Goal: Transaction & Acquisition: Book appointment/travel/reservation

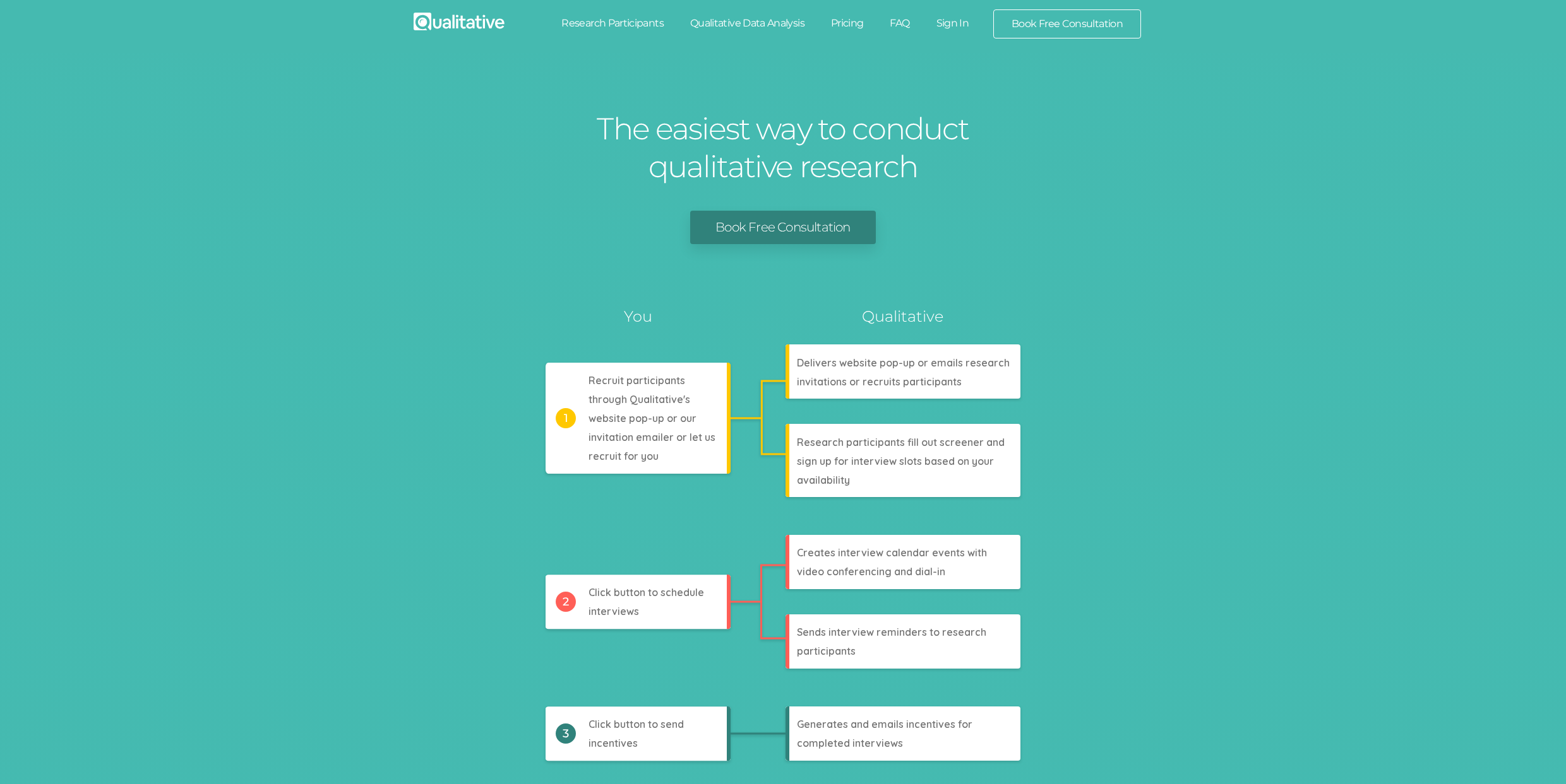
click at [647, 19] on link "Research Participants" at bounding box center [612, 23] width 129 height 28
click at [731, 26] on link "Qualitative Data Analysis" at bounding box center [747, 23] width 141 height 28
click at [843, 25] on link "Pricing" at bounding box center [847, 23] width 60 height 28
click at [899, 20] on link "FAQ" at bounding box center [899, 23] width 46 height 28
click at [942, 22] on link "Sign In" at bounding box center [953, 23] width 60 height 28
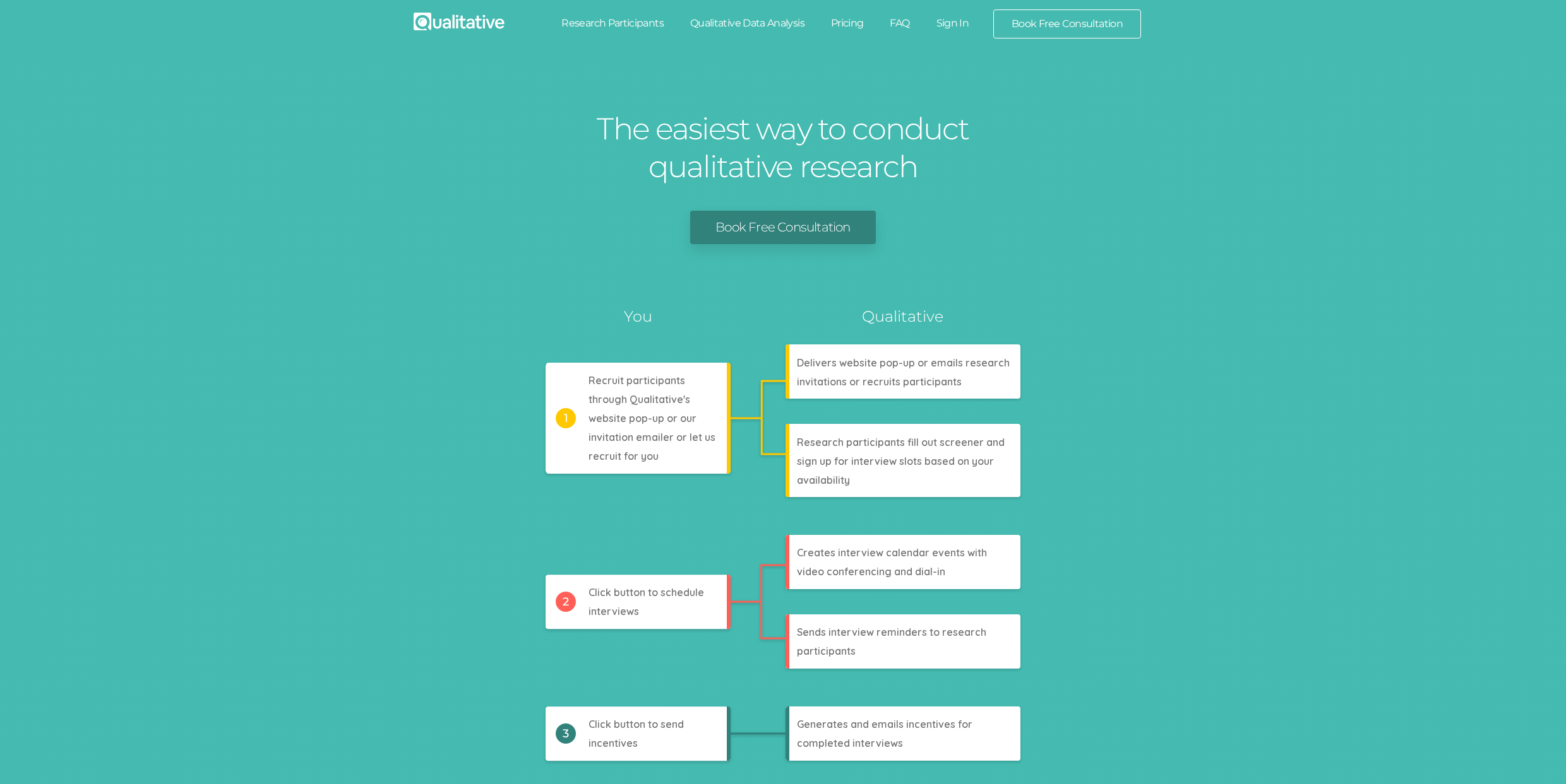
click at [1064, 29] on link "Book Free Consultation" at bounding box center [1067, 24] width 147 height 28
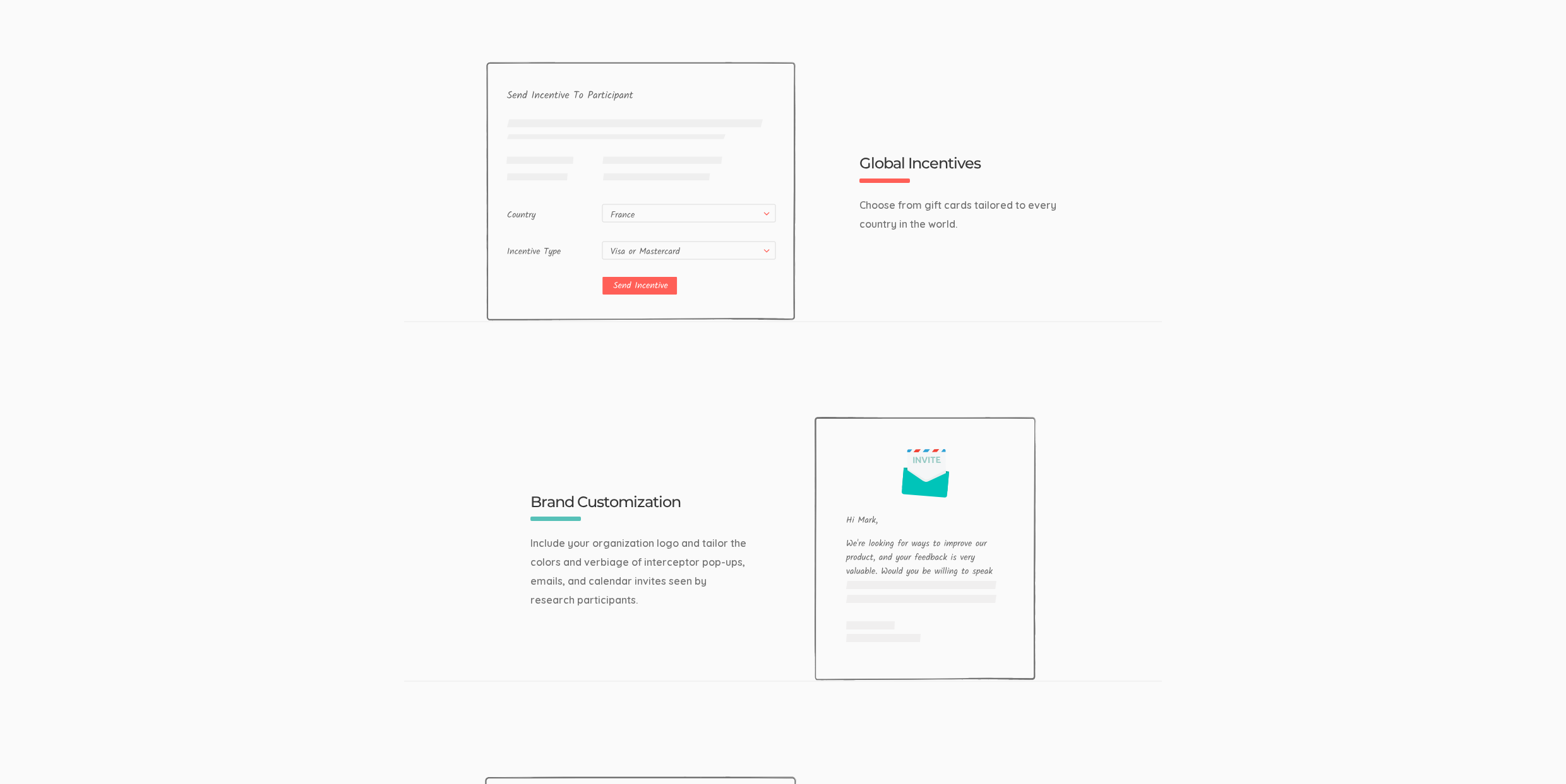
scroll to position [4015, 0]
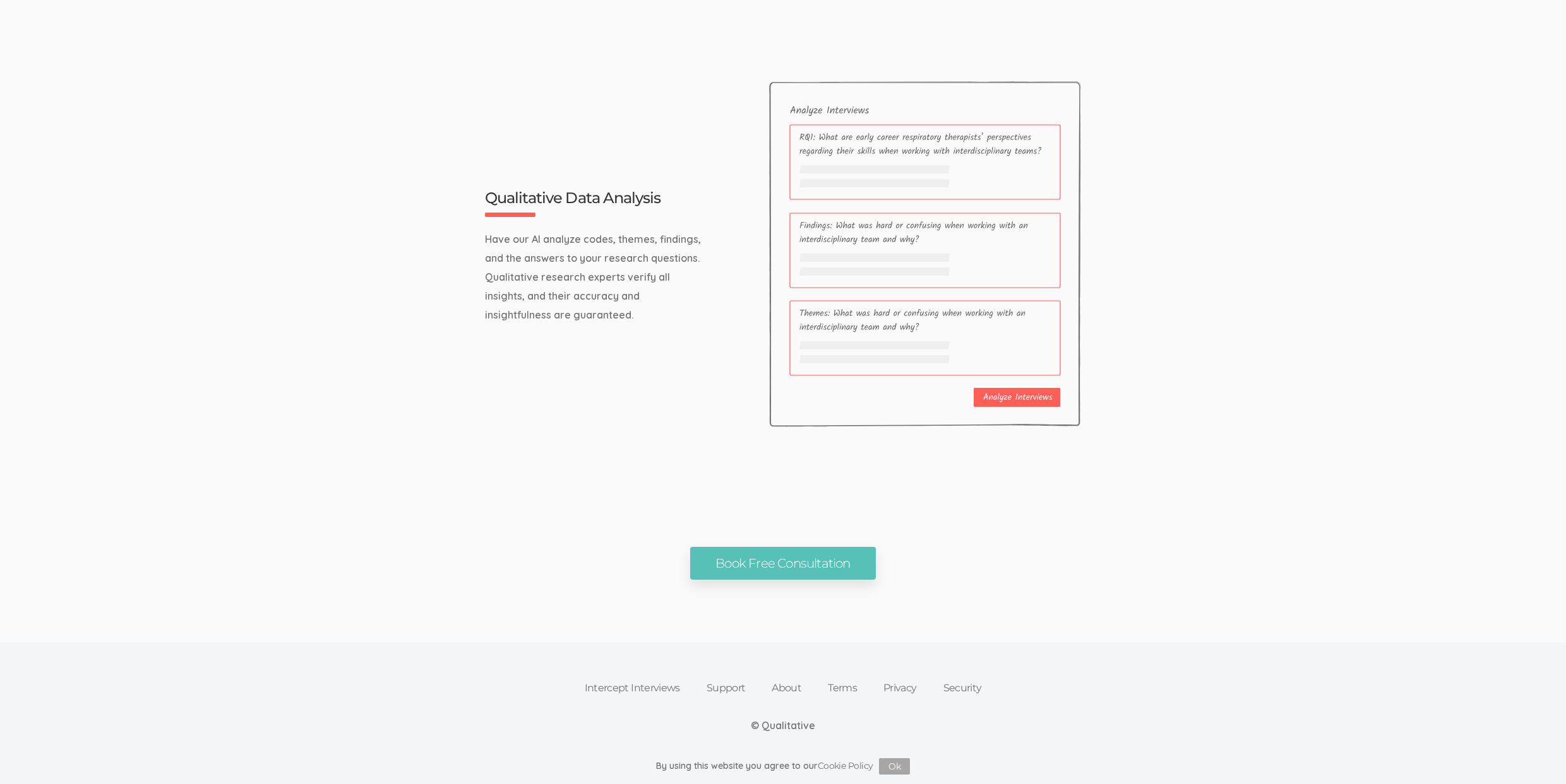
click at [625, 685] on link "Intercept Interviews" at bounding box center [632, 689] width 122 height 28
click at [734, 685] on link "Support" at bounding box center [726, 689] width 65 height 28
click at [778, 684] on link "About" at bounding box center [787, 689] width 56 height 28
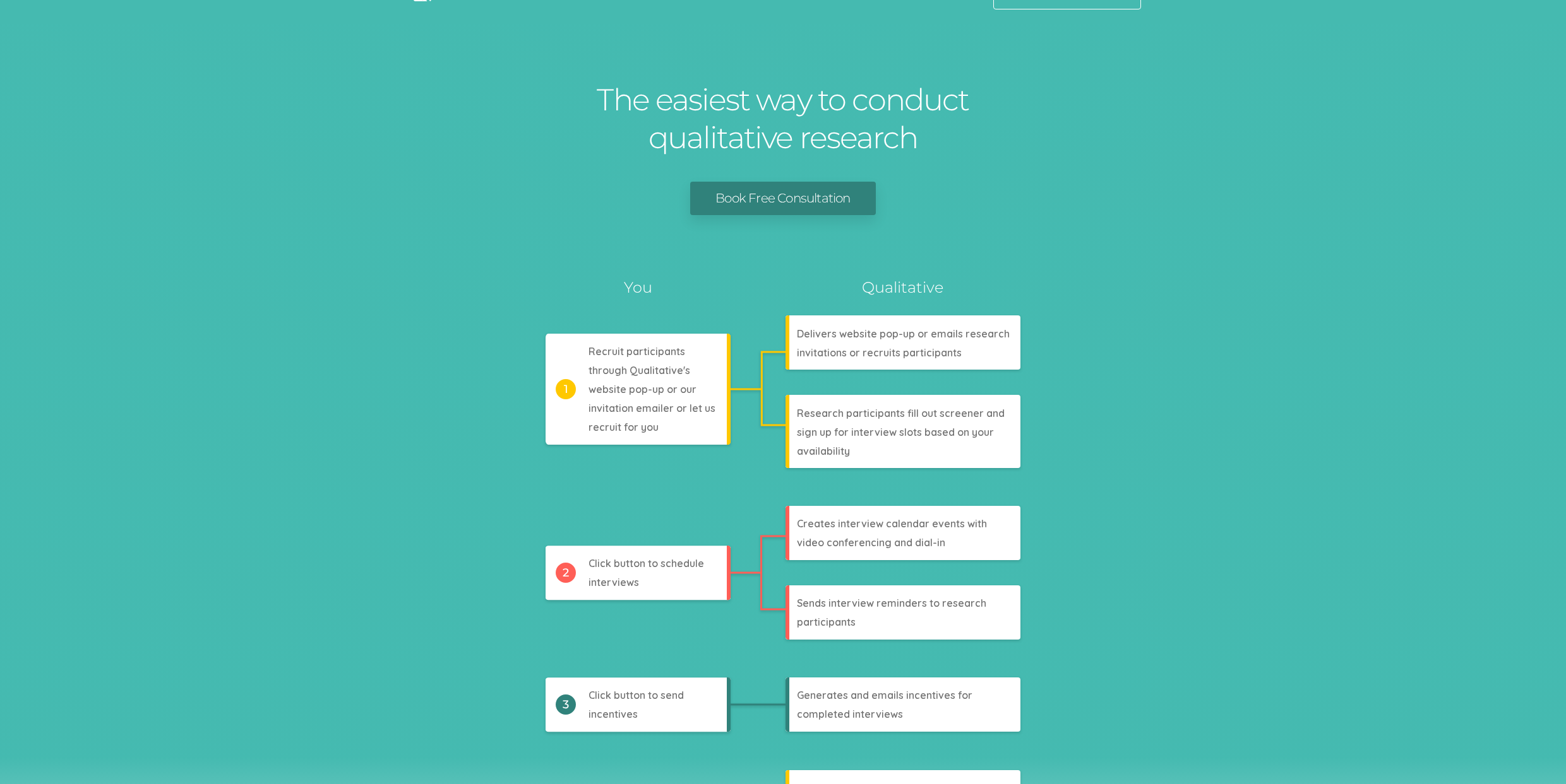
scroll to position [0, 0]
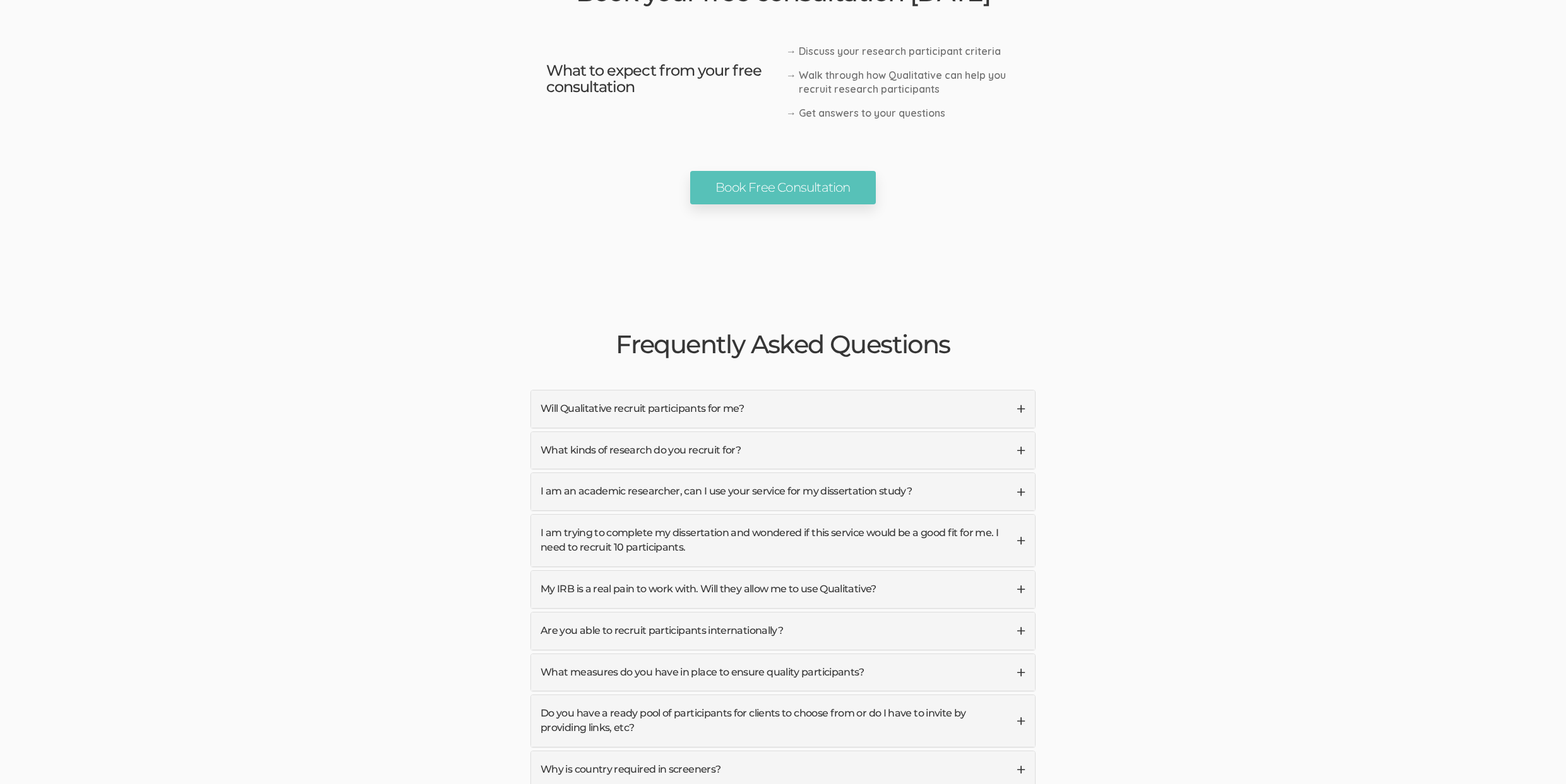
scroll to position [2977, 0]
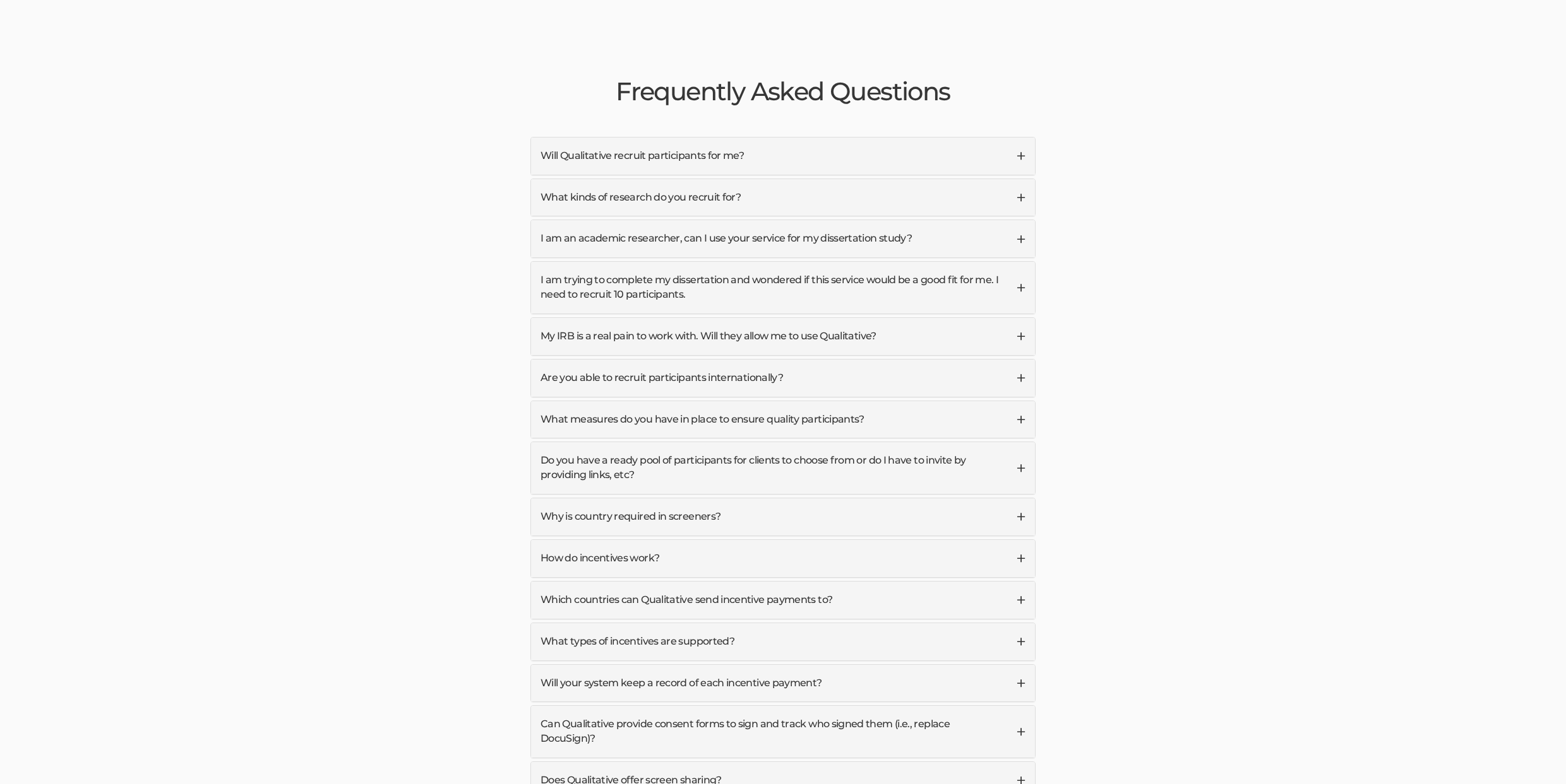
click at [609, 456] on link "Do you have a ready pool of participants for clients to choose from or do I hav…" at bounding box center [782, 468] width 504 height 52
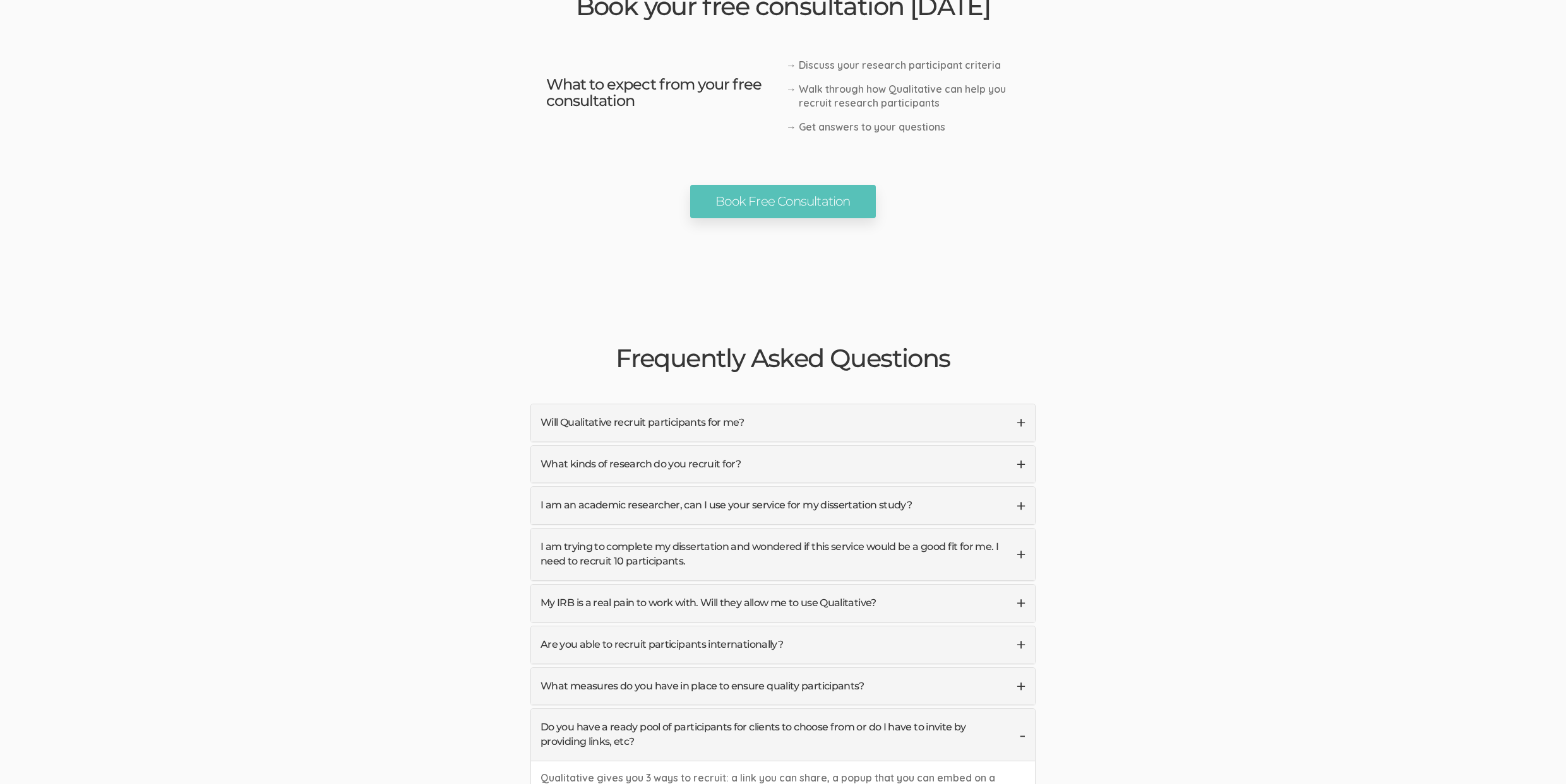
scroll to position [2981, 0]
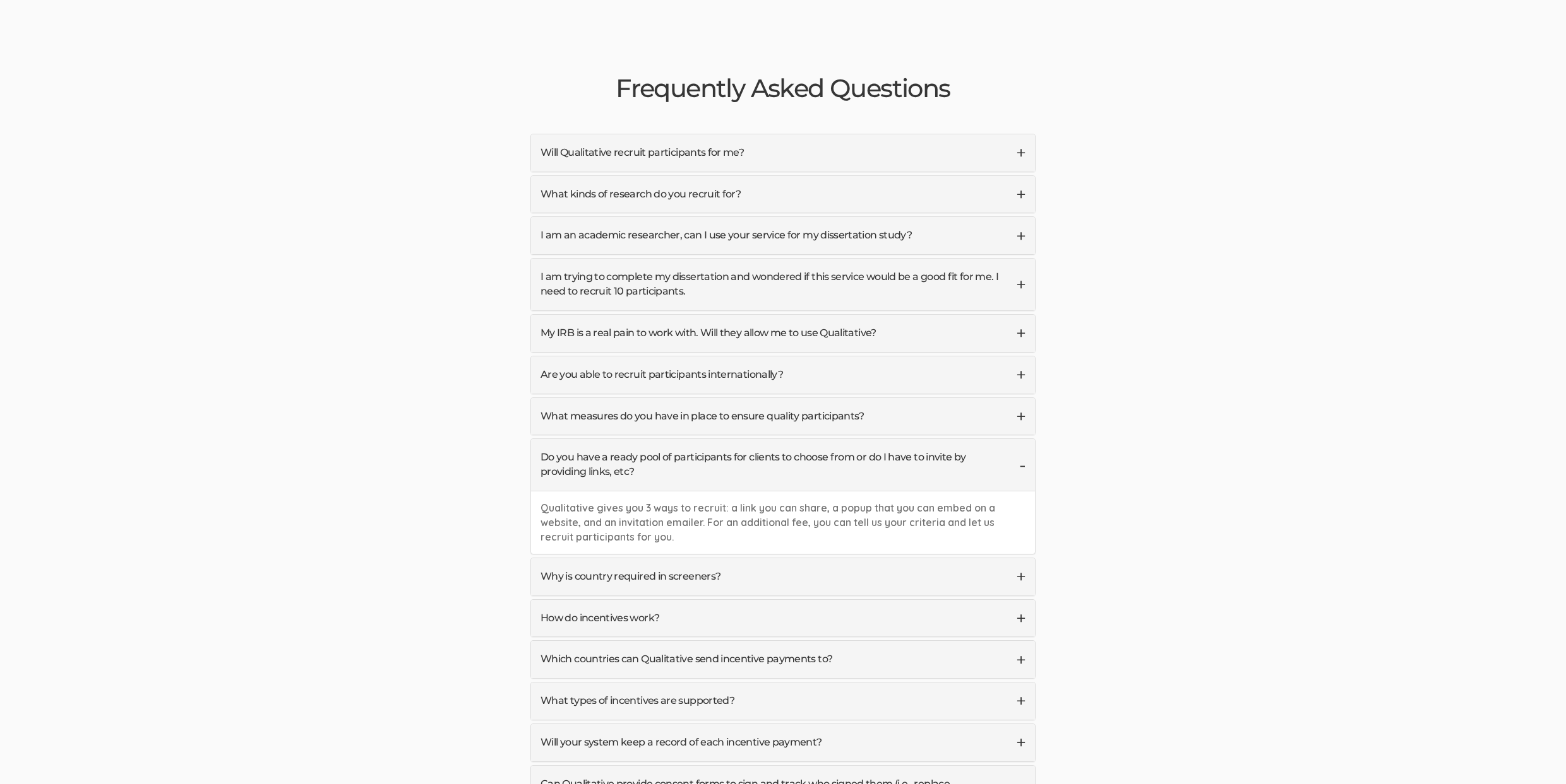
click at [629, 315] on link "My IRB is a real pain to work with. Will they allow me to use Qualitative?" at bounding box center [782, 334] width 504 height 37
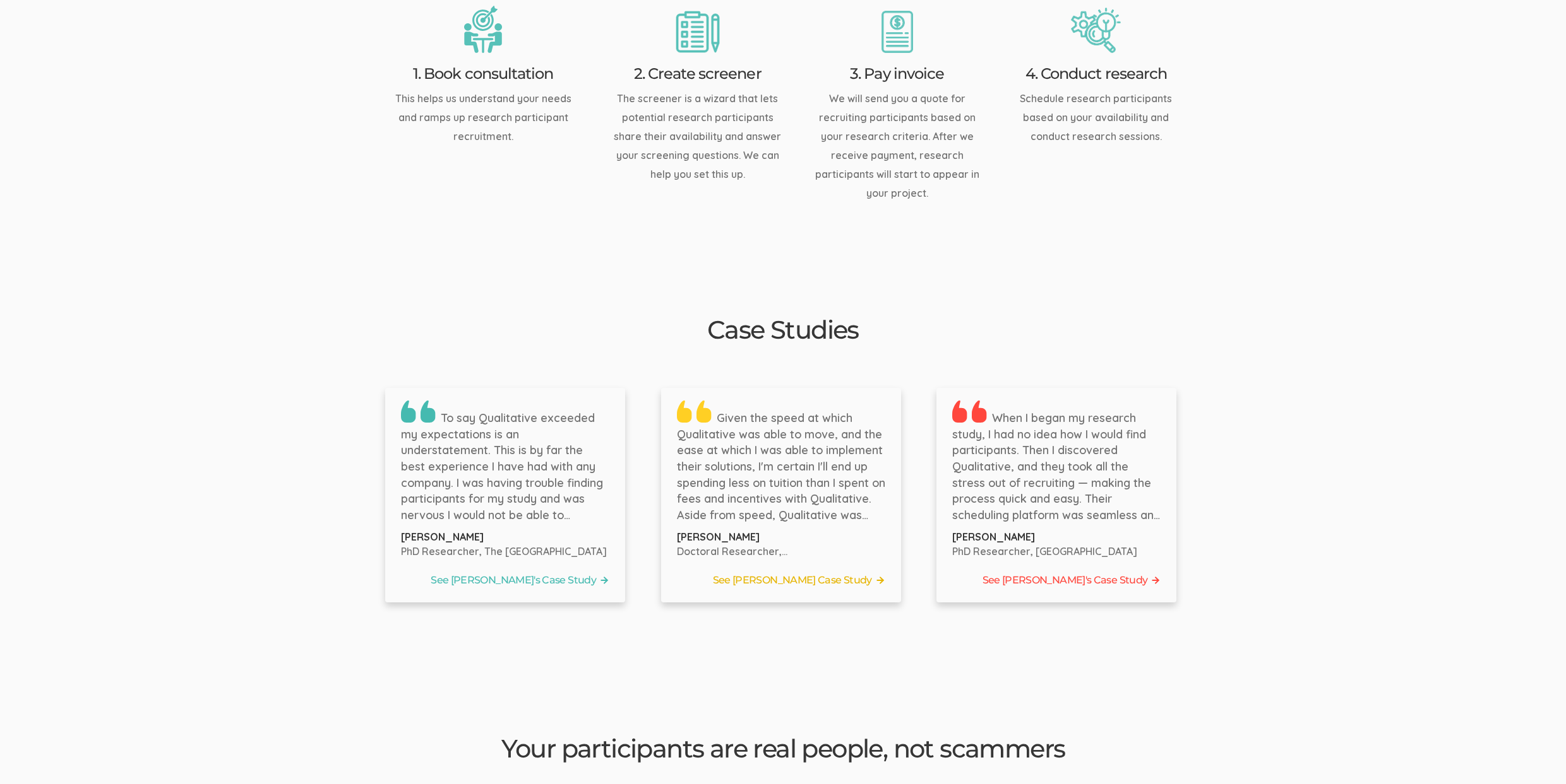
scroll to position [1768, 0]
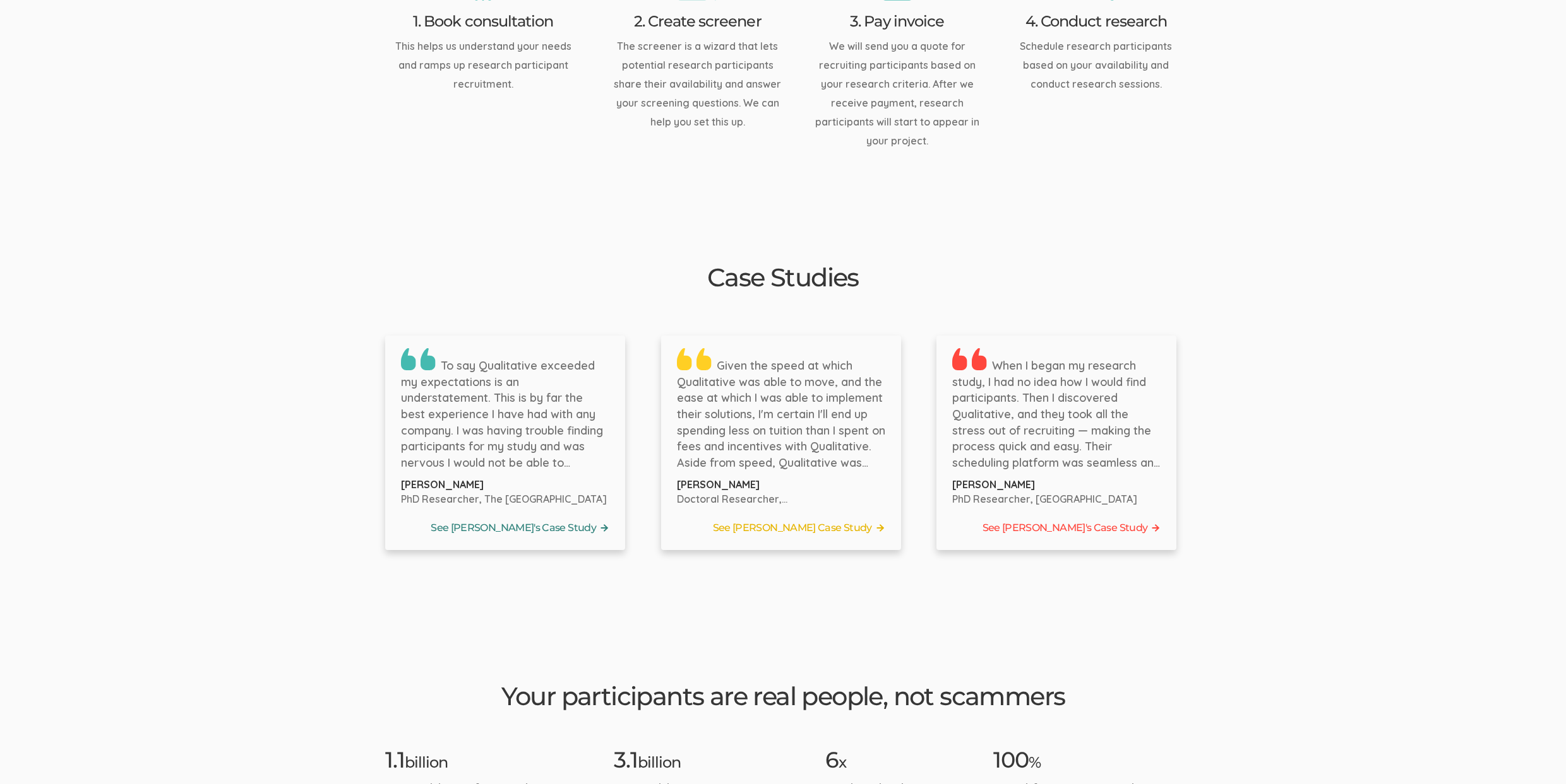
click at [561, 518] on link "See Bernice's Case Study" at bounding box center [505, 528] width 208 height 19
click at [840, 518] on link "See Tyler's Case Study" at bounding box center [781, 528] width 208 height 19
click at [1095, 518] on link "See Jennifer's Case Study" at bounding box center [1056, 528] width 208 height 19
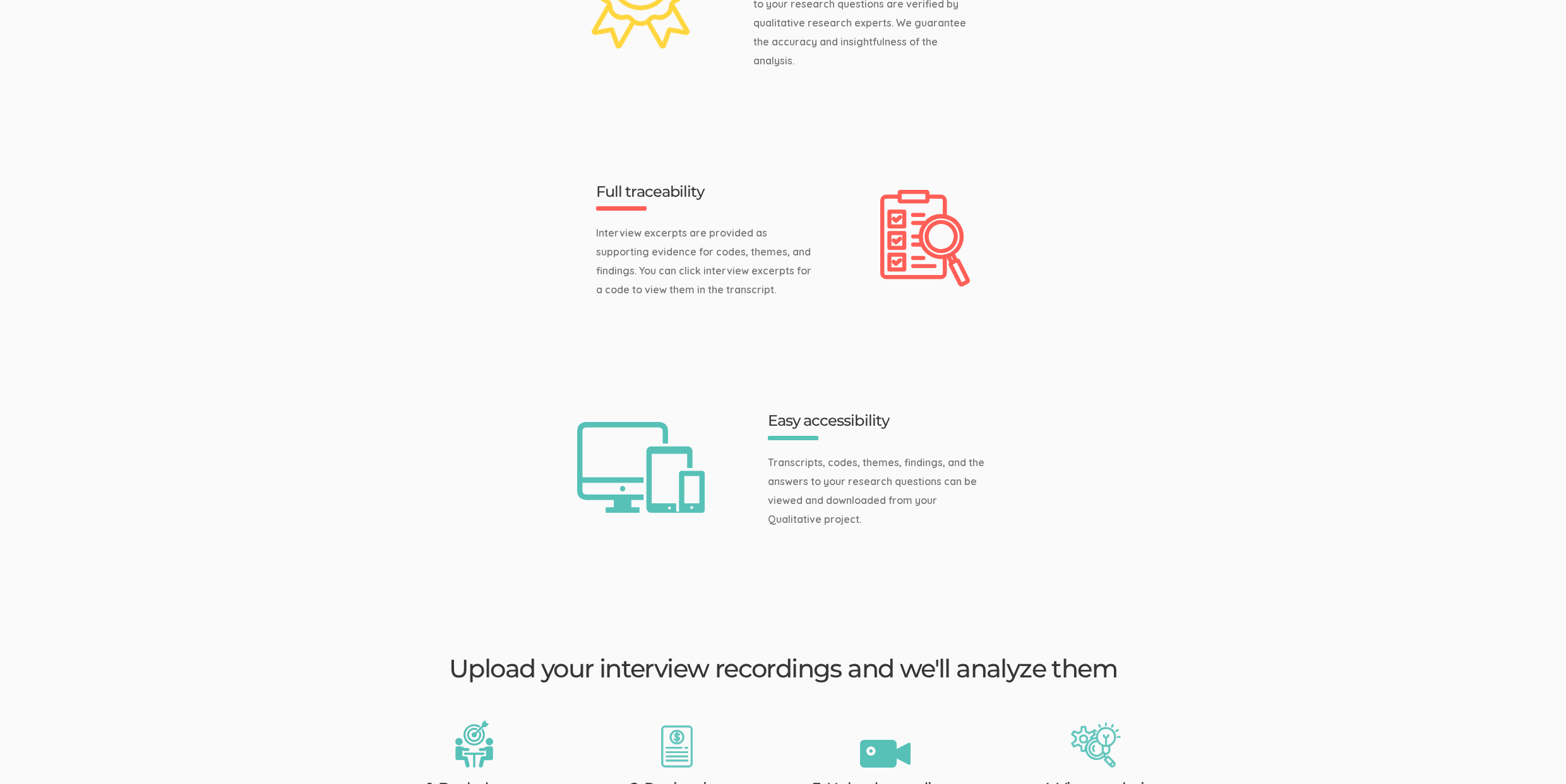
scroll to position [4, 0]
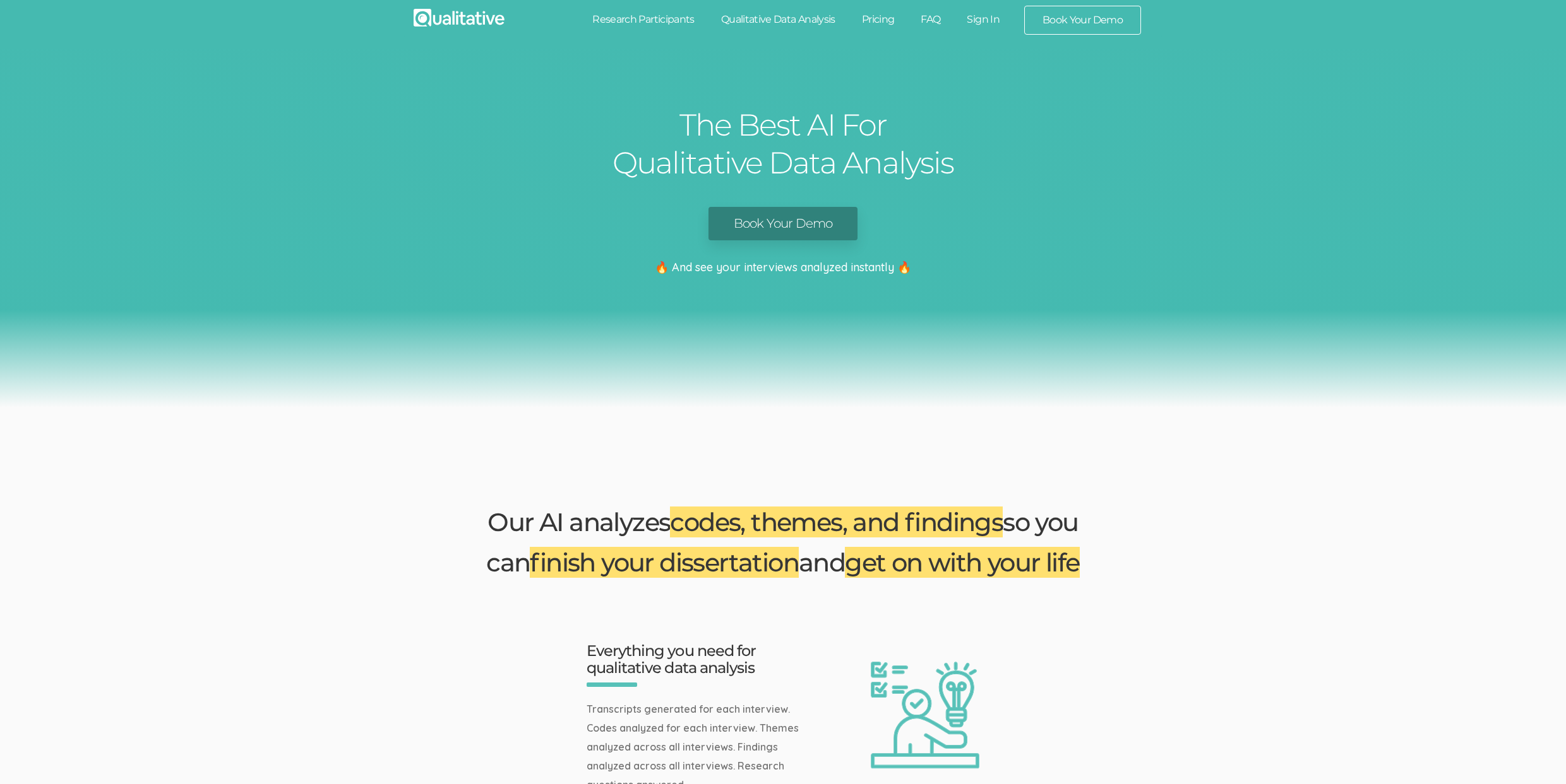
click at [790, 226] on link "Book Your Demo" at bounding box center [783, 223] width 149 height 34
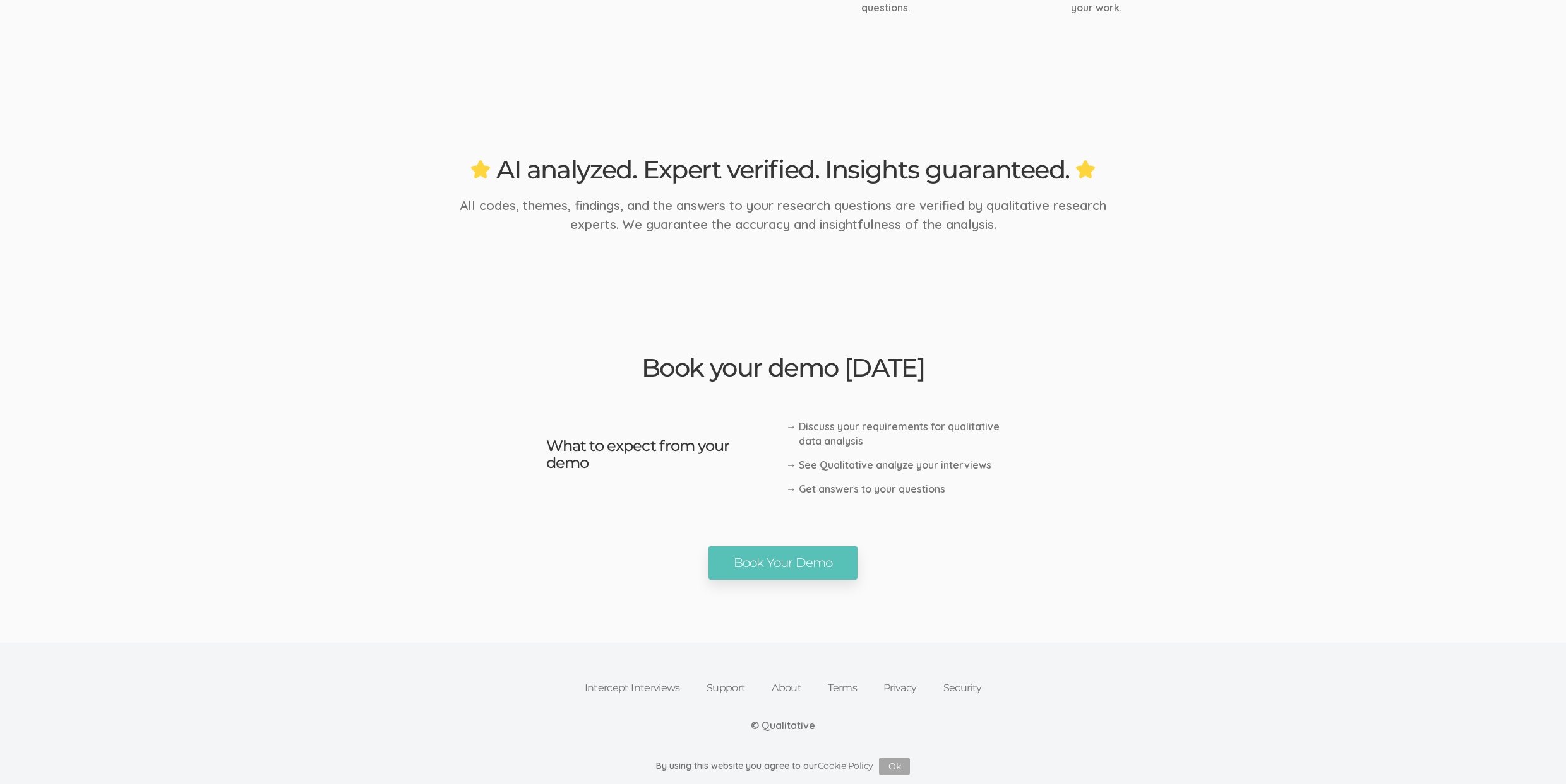
scroll to position [776, 0]
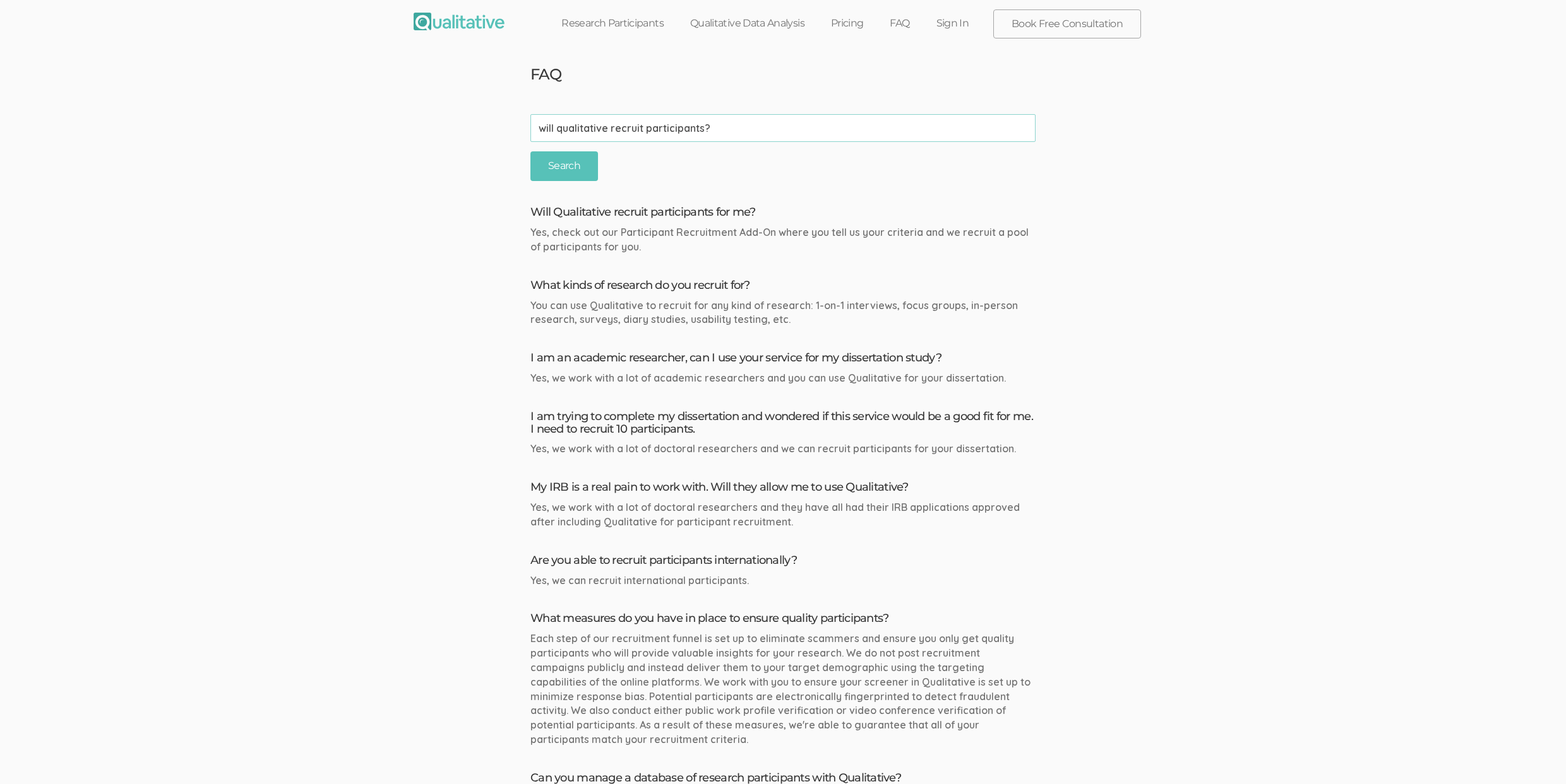
type input "will qualitative recruit participants?"
click at [530, 151] on input "Search" at bounding box center [564, 166] width 68 height 29
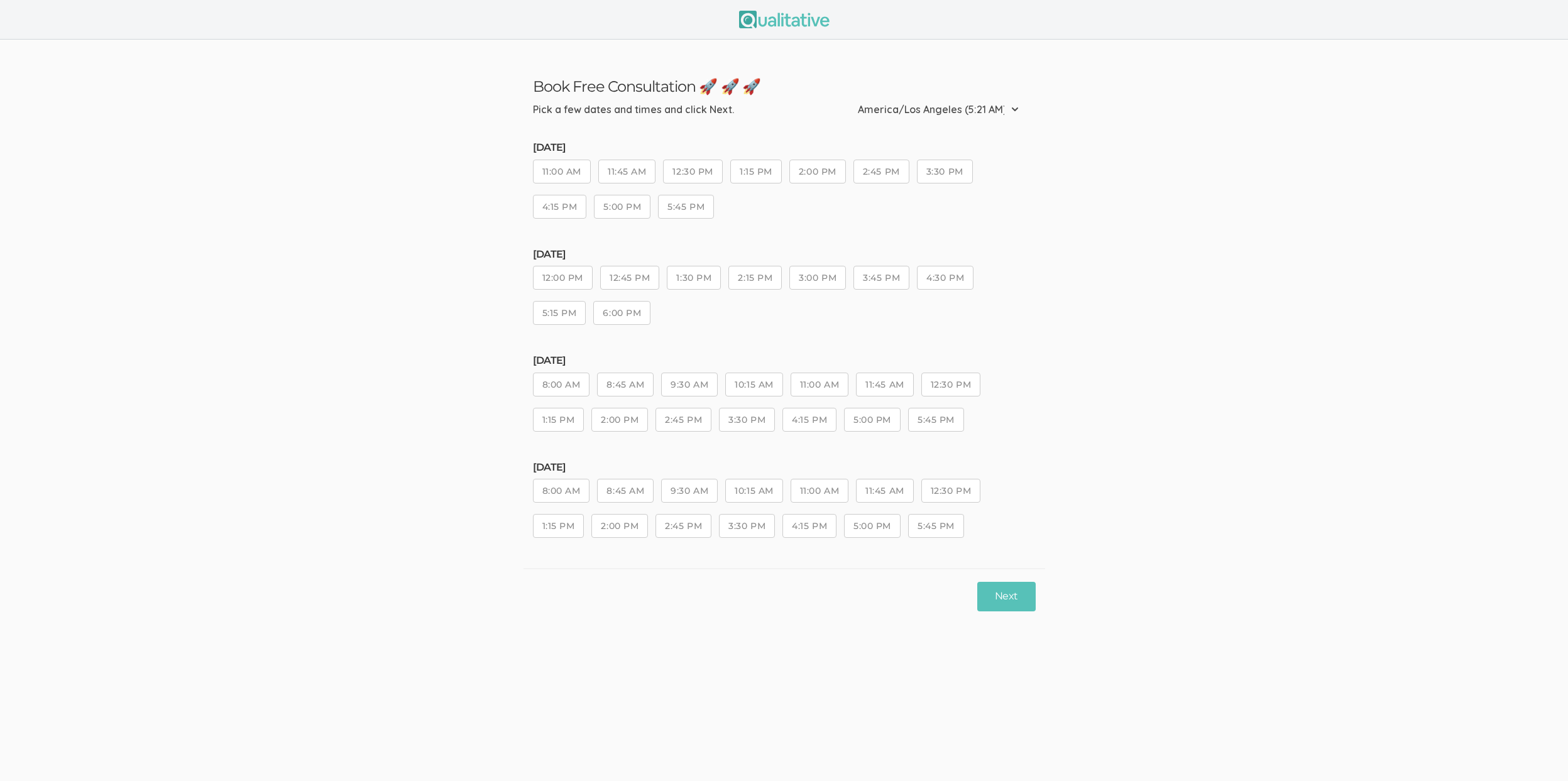
click at [726, 521] on button "3:30 PM" at bounding box center [746, 526] width 56 height 24
click at [999, 601] on button "Next" at bounding box center [1006, 596] width 58 height 29
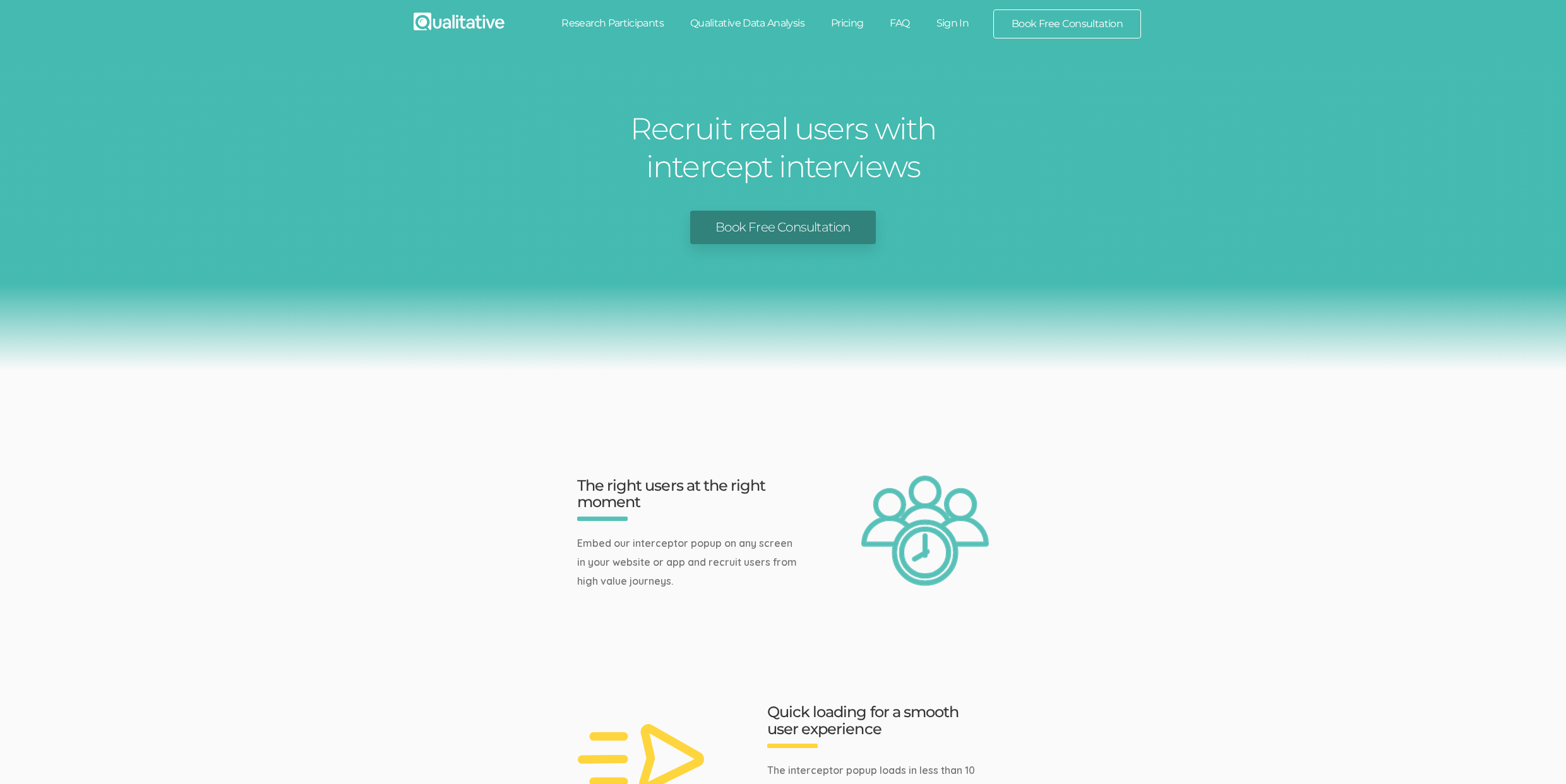
click at [776, 218] on link "Book Free Consultation" at bounding box center [783, 228] width 185 height 34
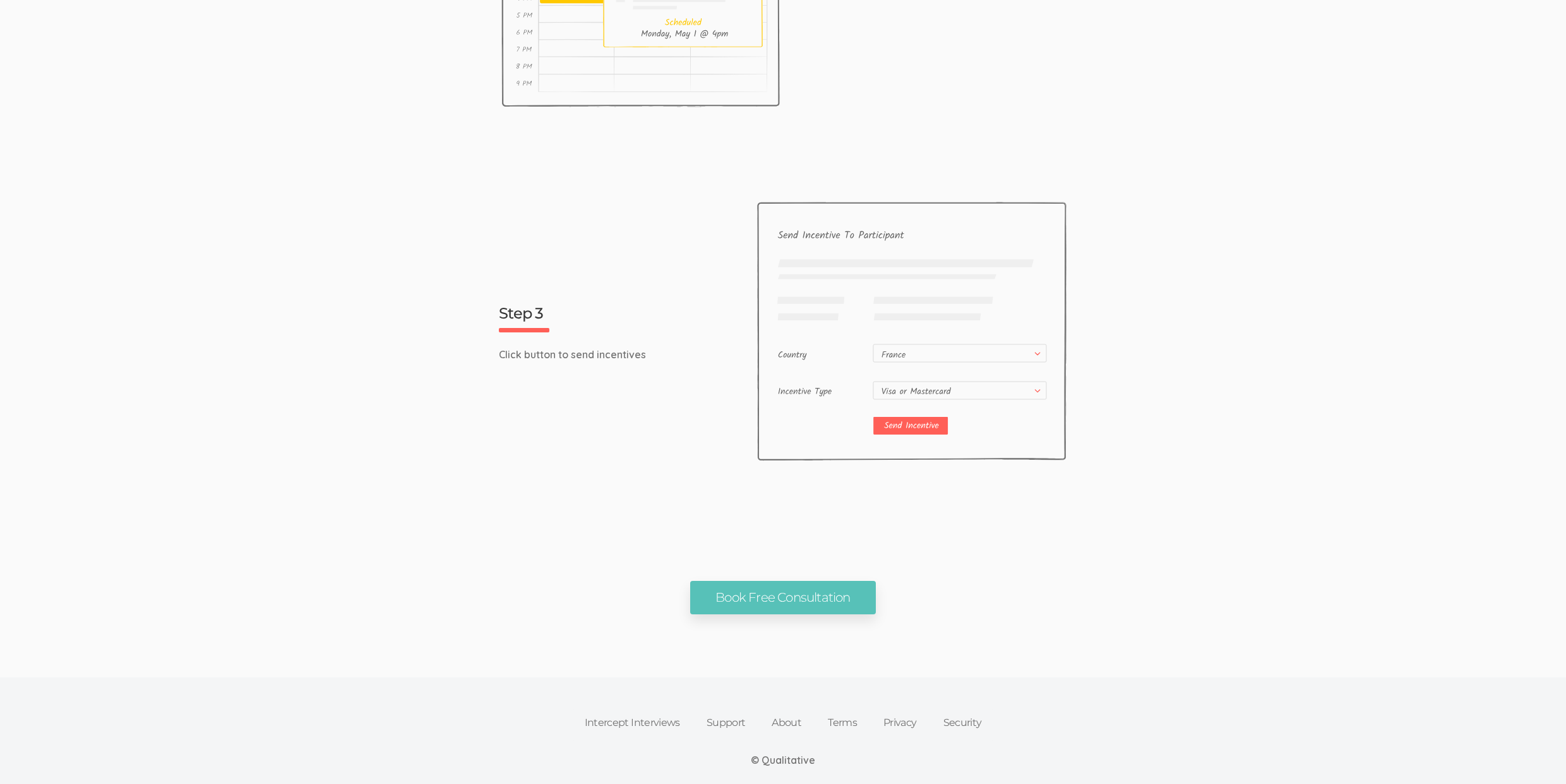
scroll to position [2734, 0]
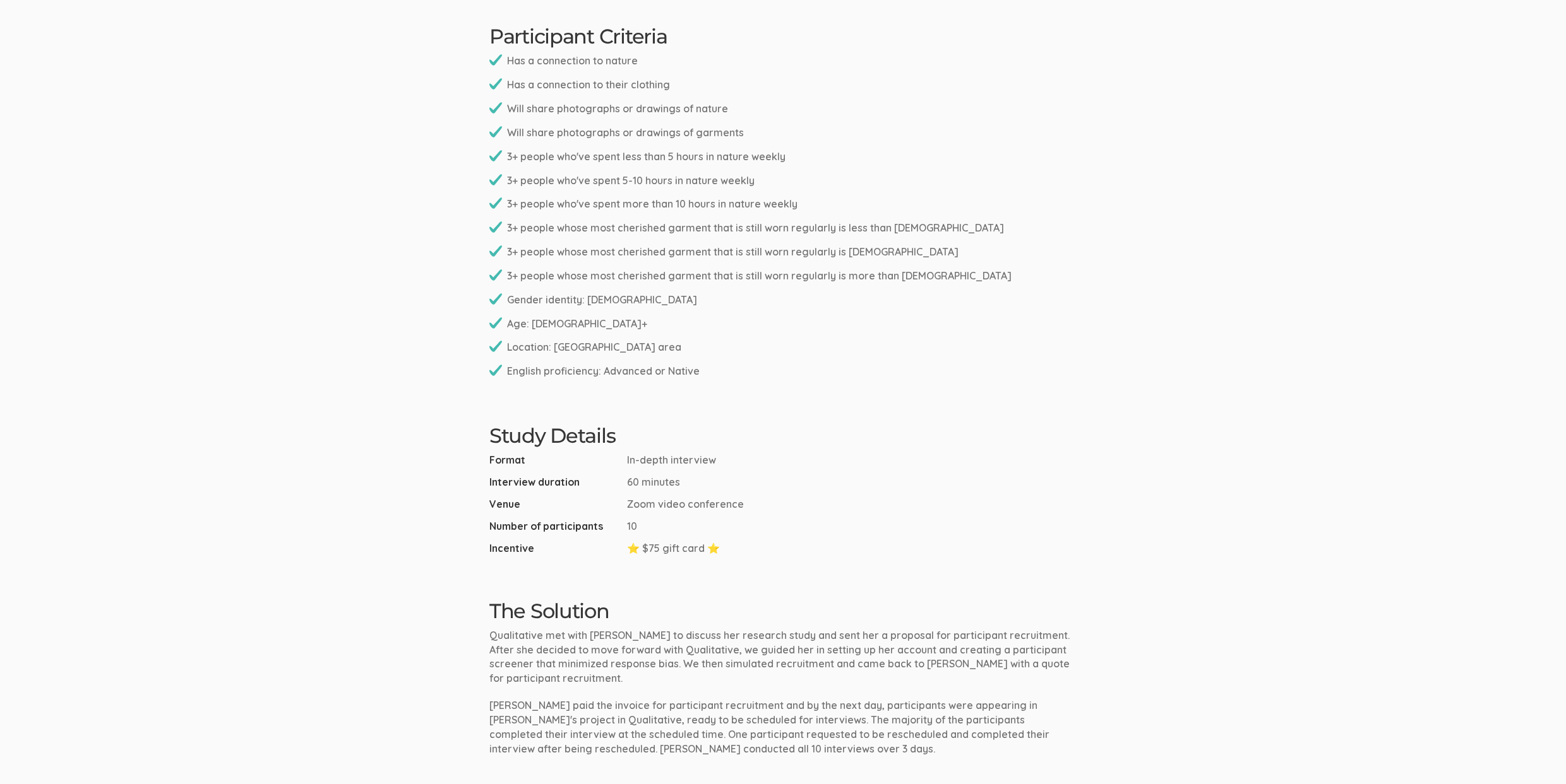
scroll to position [1243, 0]
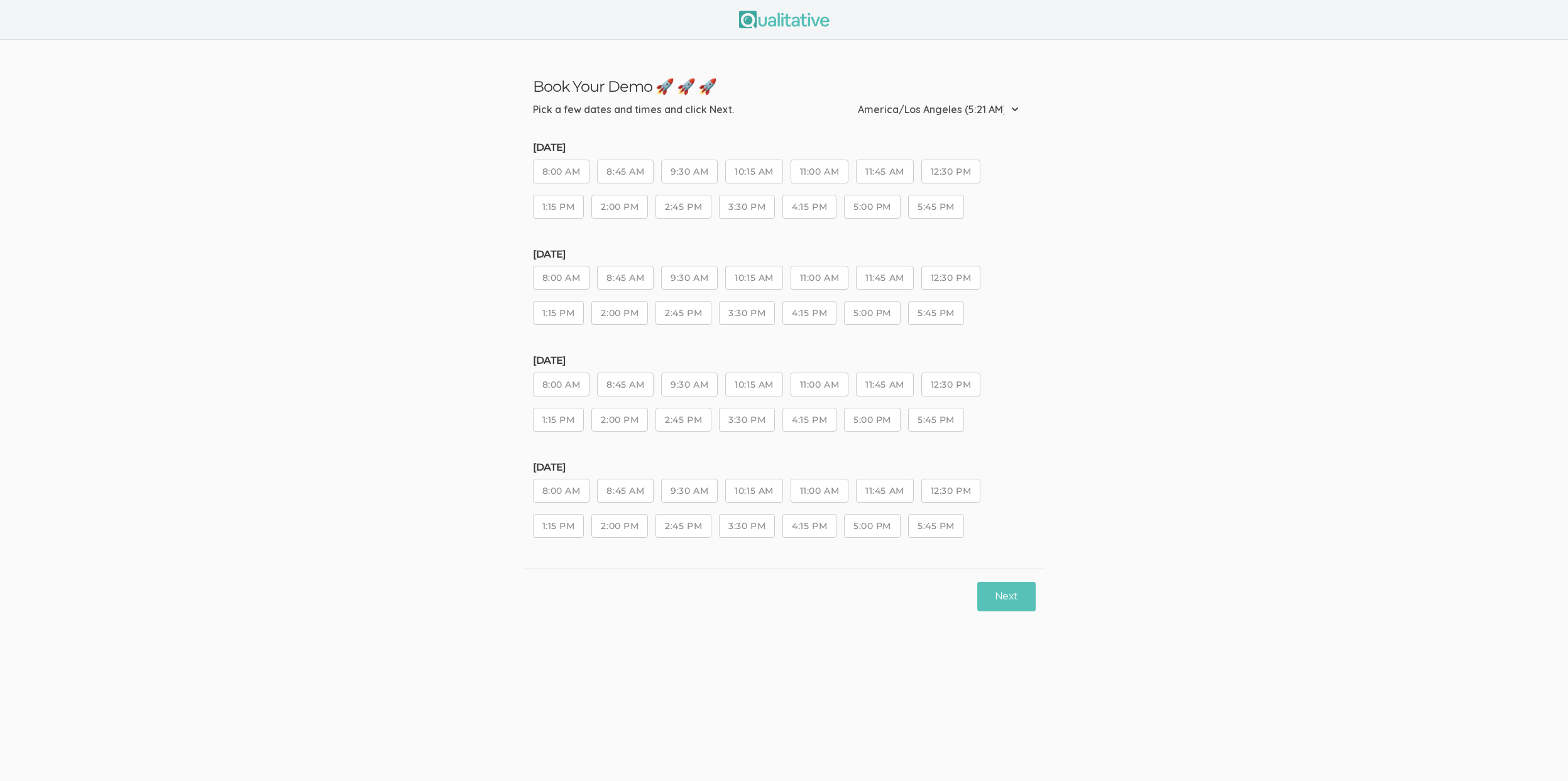
click at [747, 208] on button "3:30 PM" at bounding box center [746, 206] width 56 height 24
click at [998, 605] on button "Next" at bounding box center [1006, 596] width 58 height 29
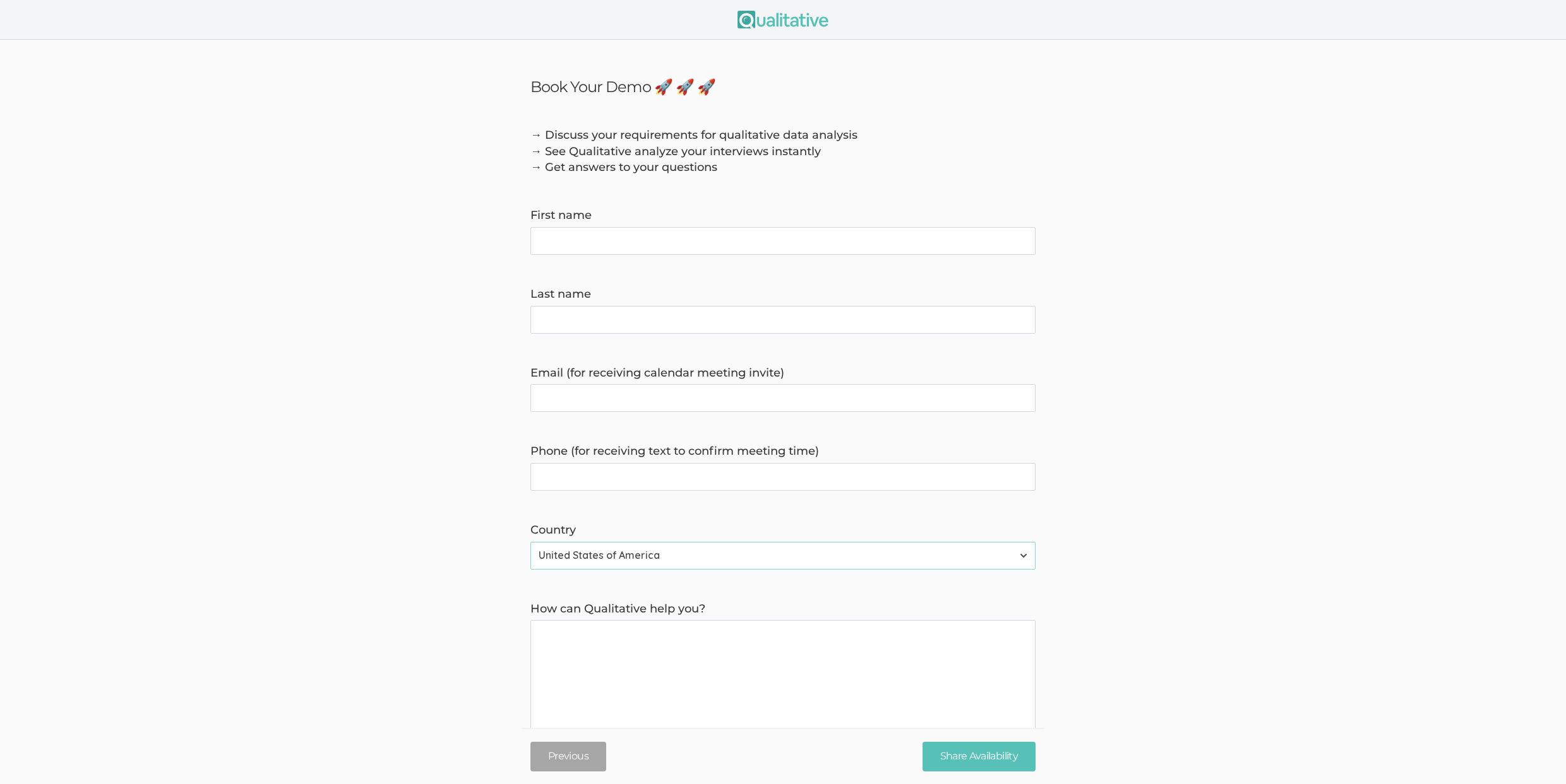
click at [681, 421] on form "→ Discuss your requirements for qualitative data analysis → See Qualitative ana…" at bounding box center [783, 456] width 1566 height 656
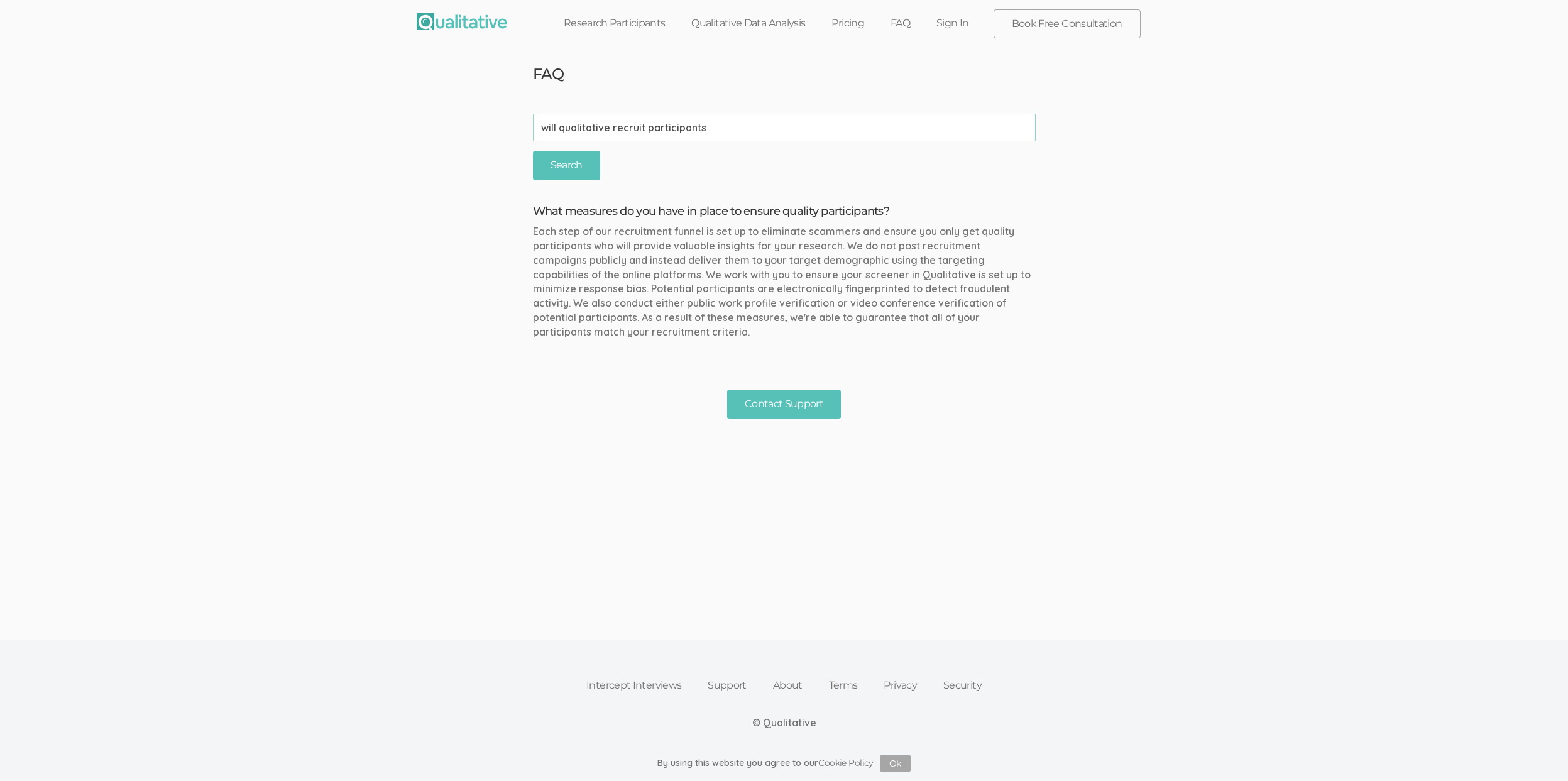
type input "will qualitative recruit participants"
click at [533, 151] on input "Search" at bounding box center [566, 165] width 67 height 29
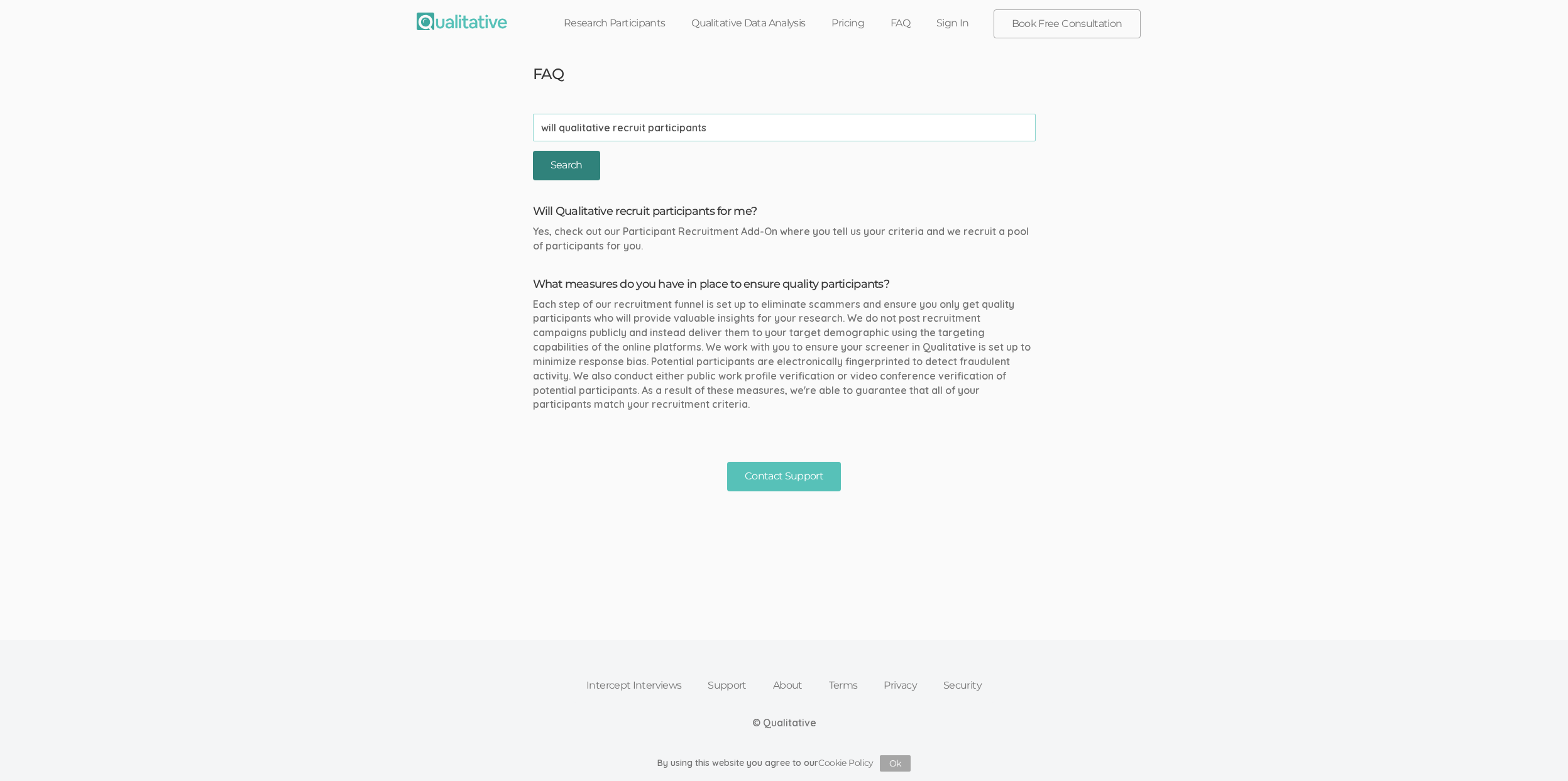
click at [533, 151] on input "Search" at bounding box center [566, 165] width 67 height 29
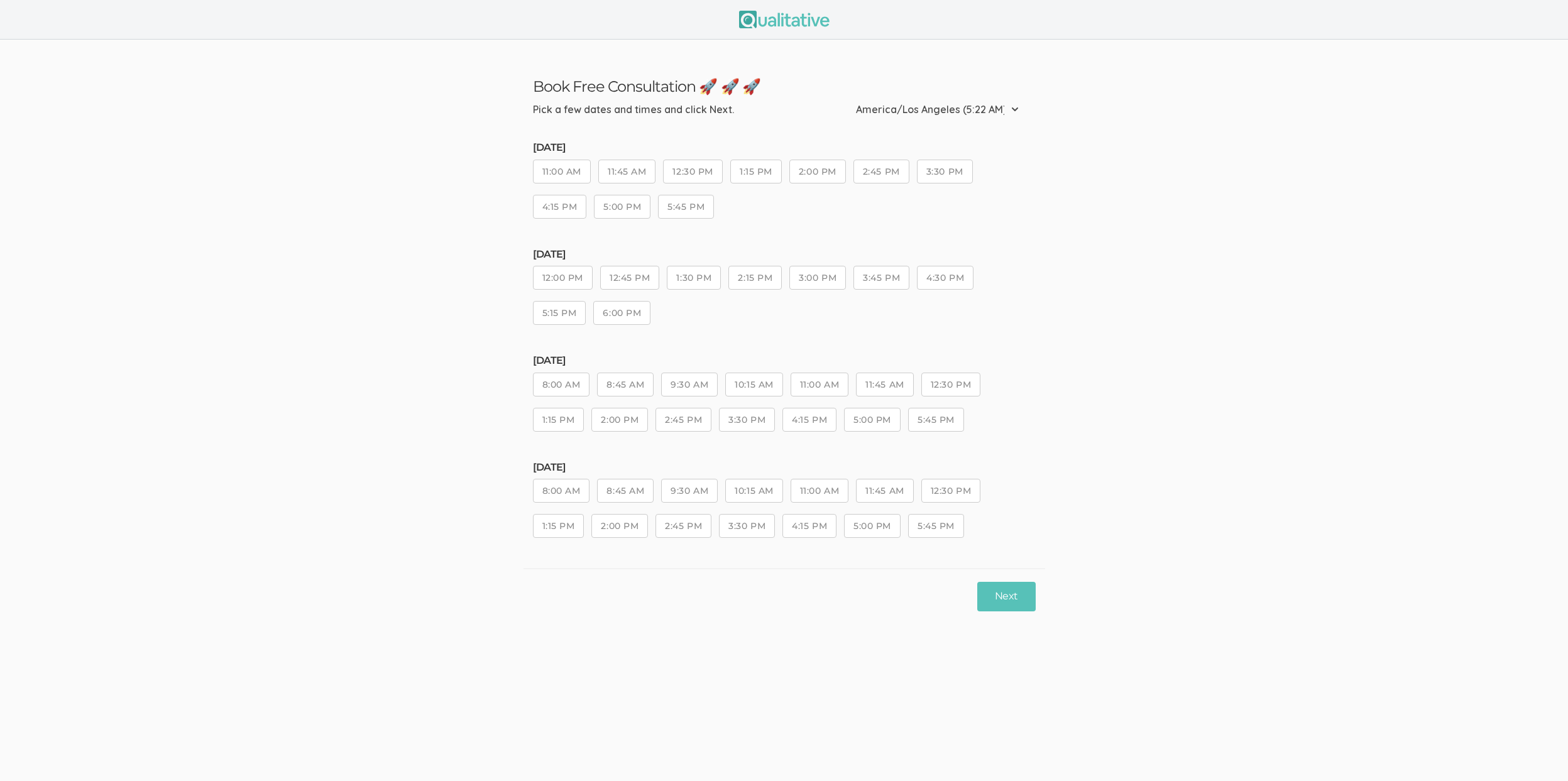
click at [760, 423] on button "3:30 PM" at bounding box center [746, 419] width 56 height 24
click at [1009, 605] on button "Next" at bounding box center [1006, 596] width 58 height 29
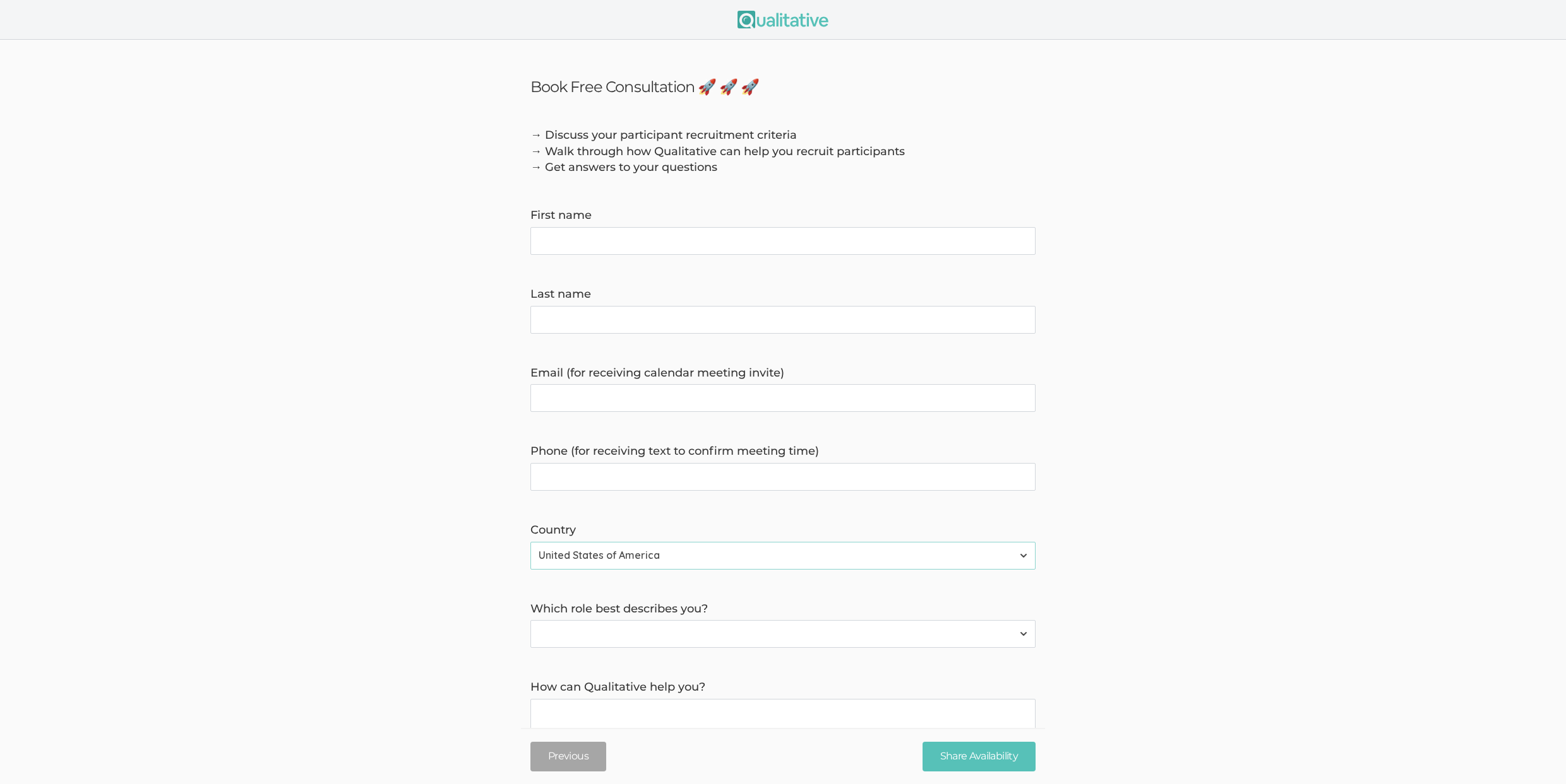
scroll to position [167, 0]
